Goal: Task Accomplishment & Management: Manage account settings

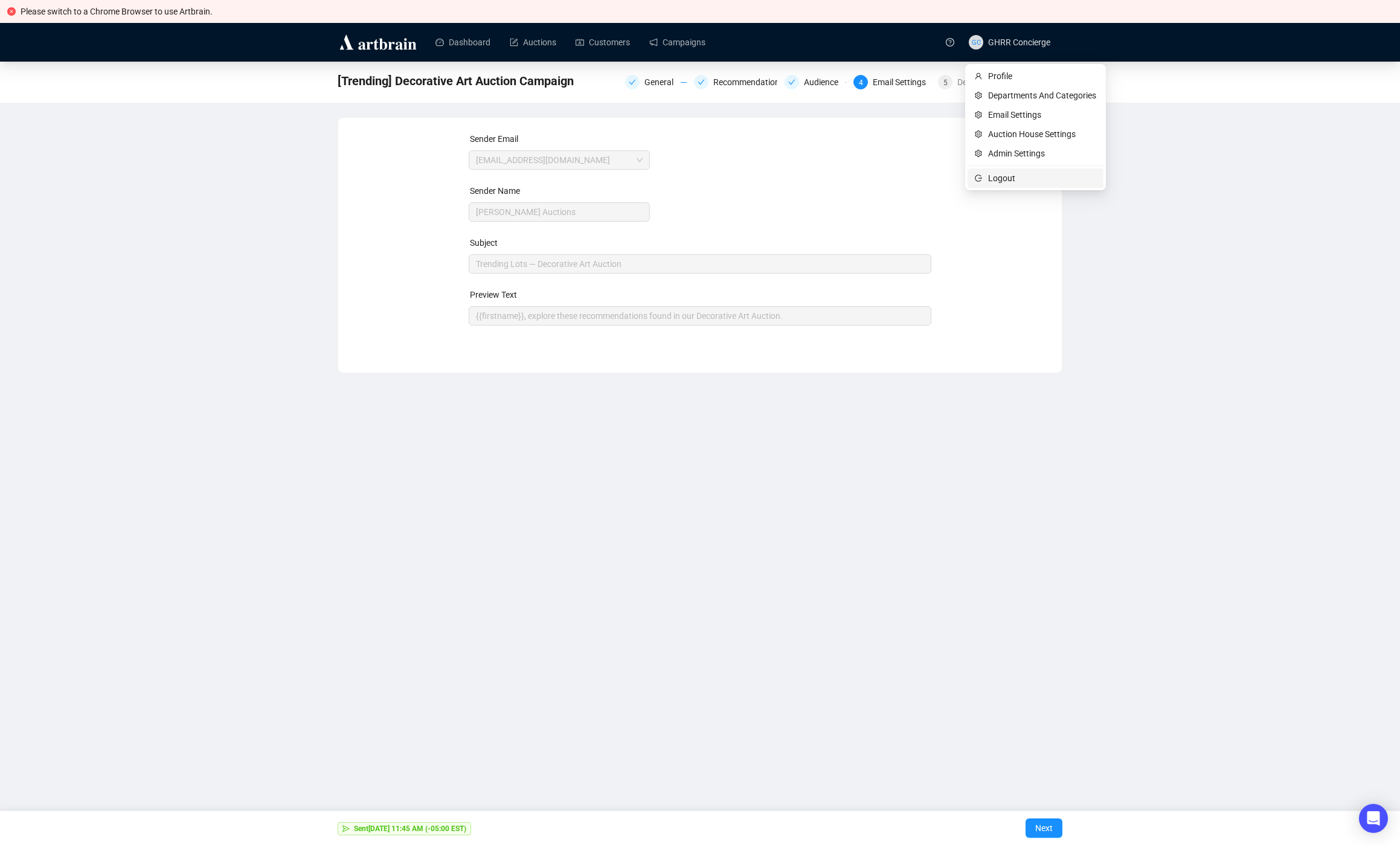
click at [1011, 176] on span "Logout" at bounding box center [1042, 178] width 109 height 14
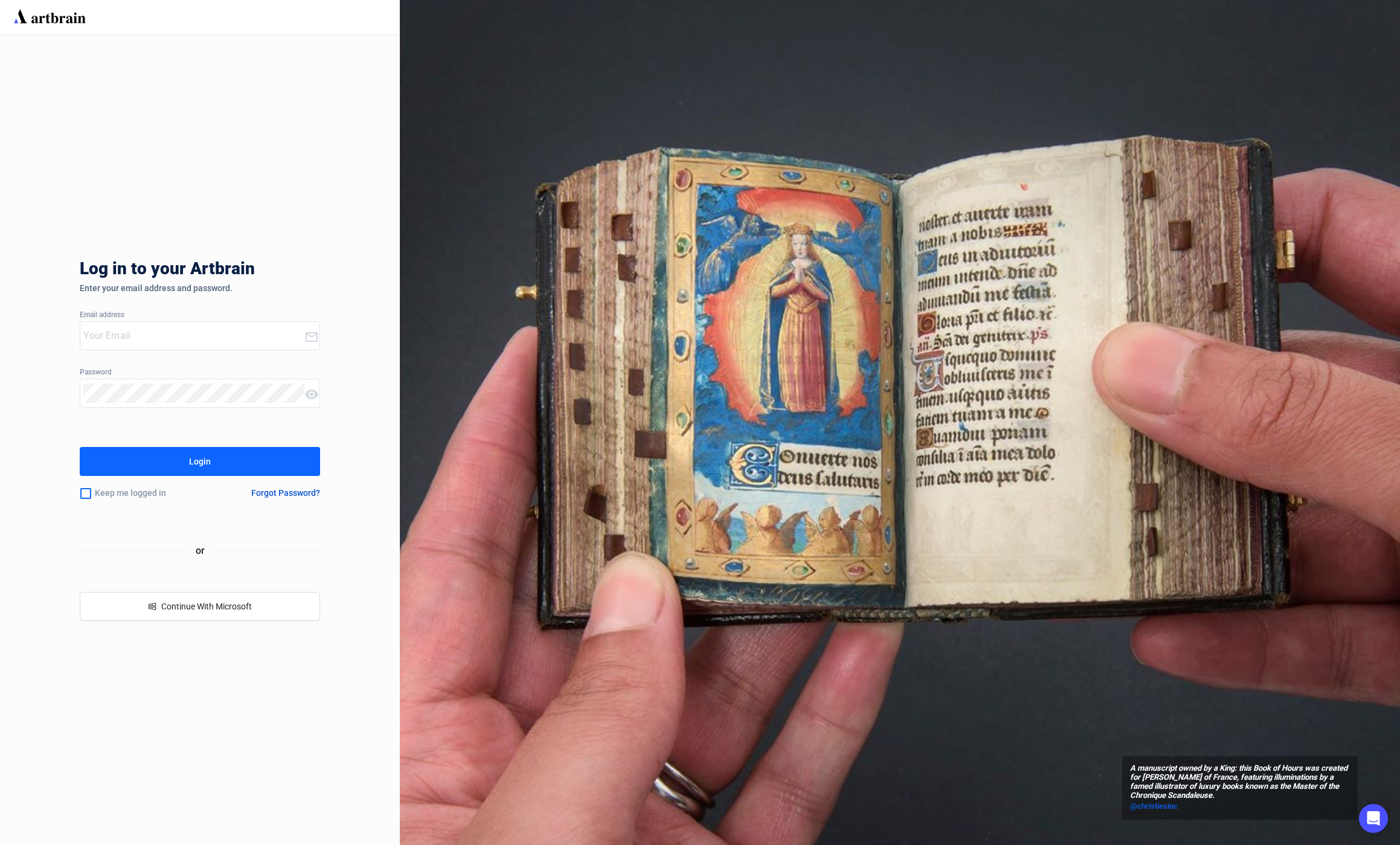
click at [130, 340] on input "email" at bounding box center [193, 336] width 221 height 19
click at [183, 333] on input "email" at bounding box center [193, 336] width 221 height 19
type input "[EMAIL_ADDRESS][PERSON_NAME][DOMAIN_NAME]"
